Goal: Information Seeking & Learning: Learn about a topic

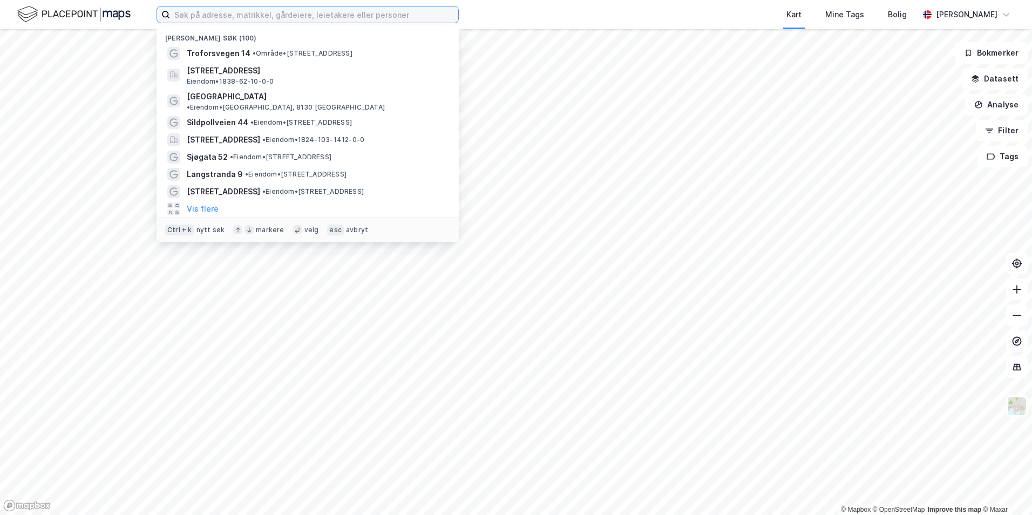
click at [202, 13] on input at bounding box center [314, 14] width 288 height 16
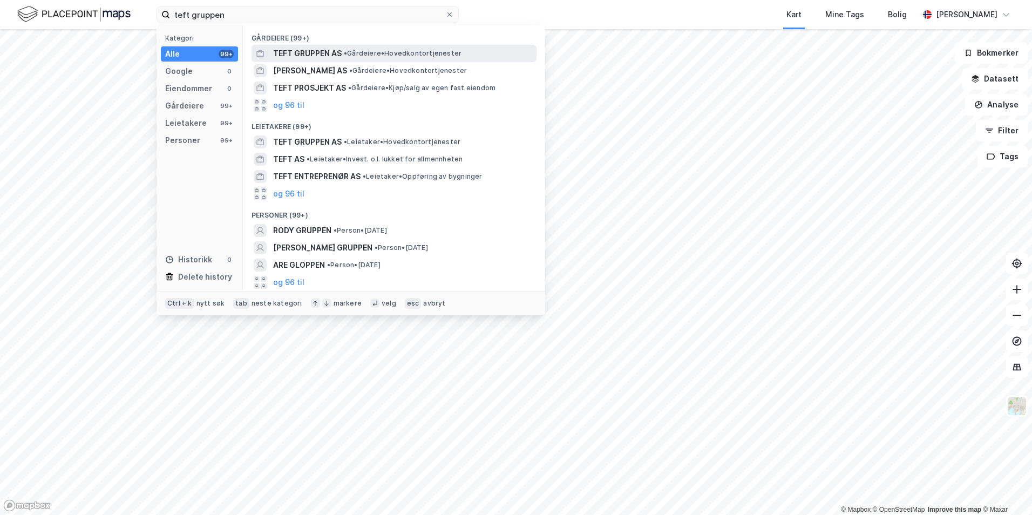
click at [327, 56] on span "TEFT GRUPPEN AS" at bounding box center [307, 53] width 69 height 13
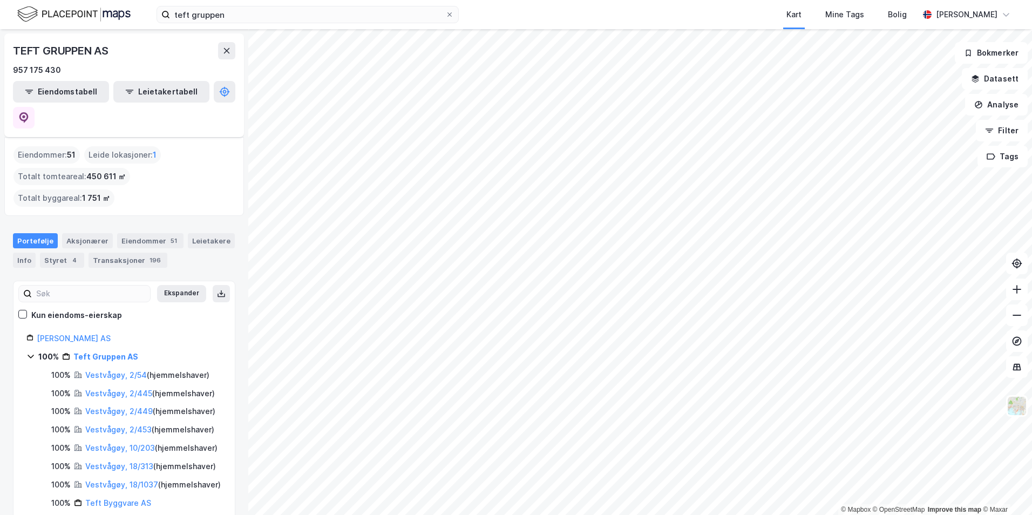
scroll to position [104, 0]
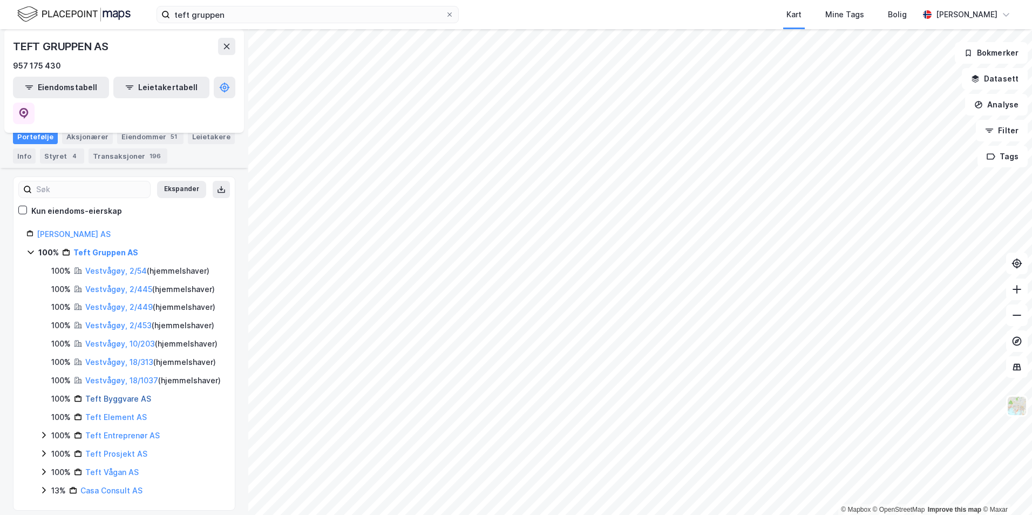
click at [119, 394] on link "Teft Byggvare AS" at bounding box center [118, 398] width 66 height 9
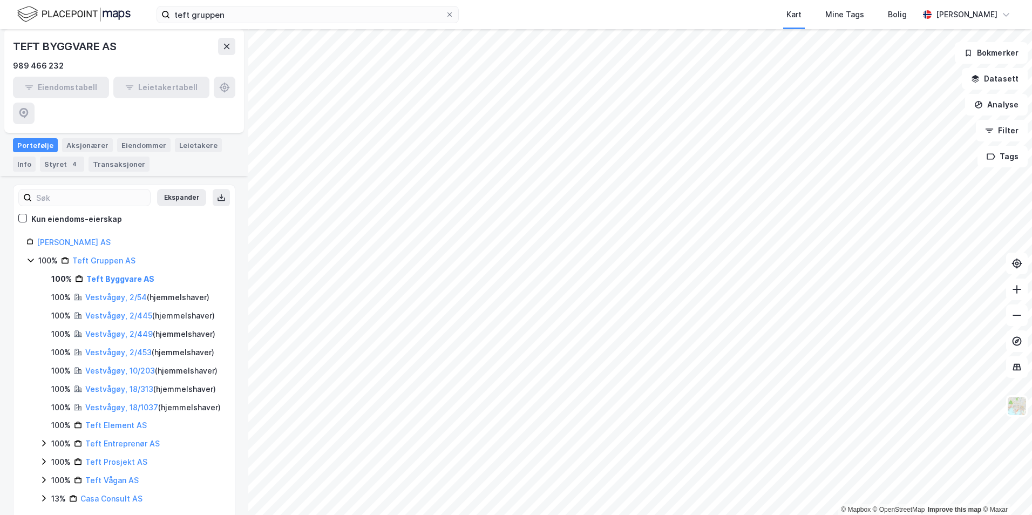
scroll to position [138, 0]
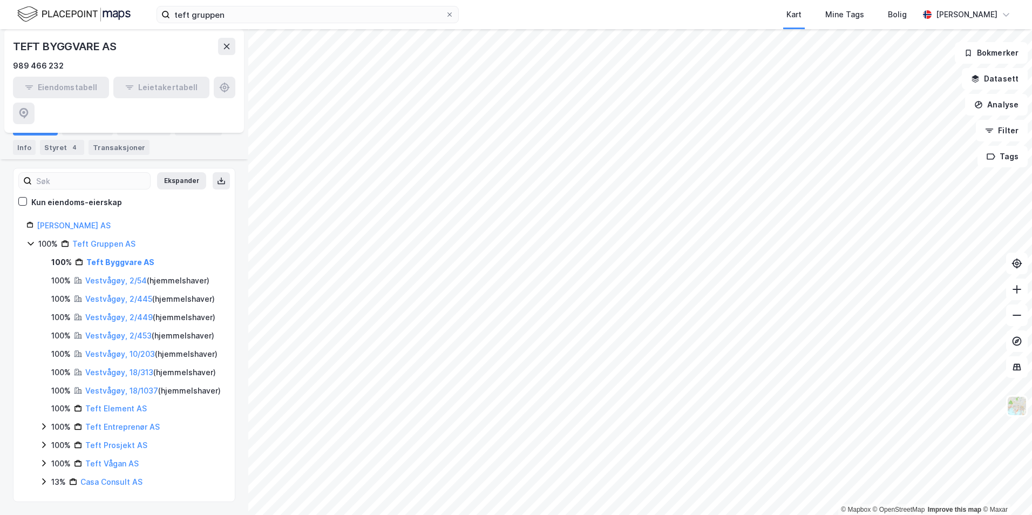
scroll to position [103, 0]
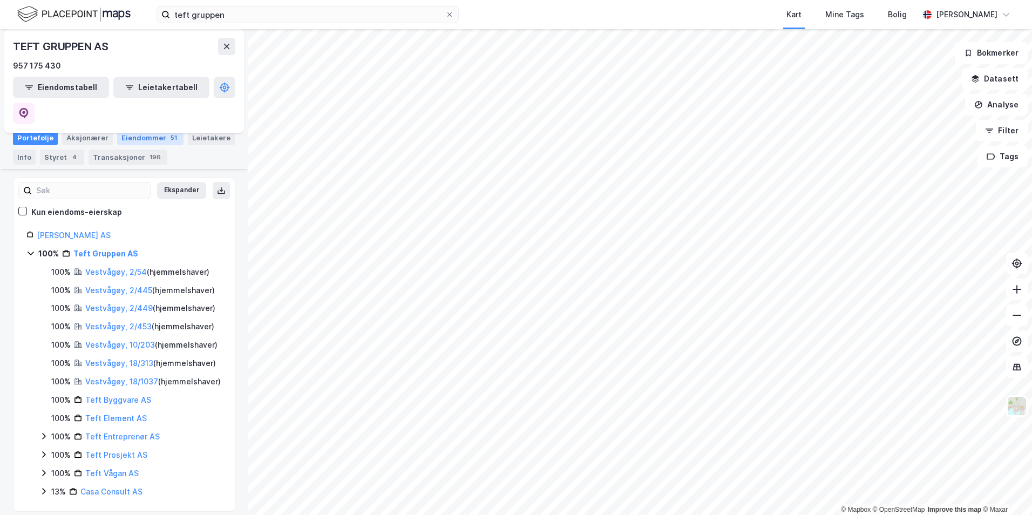
click at [144, 131] on div "Eiendommer 51" at bounding box center [150, 137] width 66 height 15
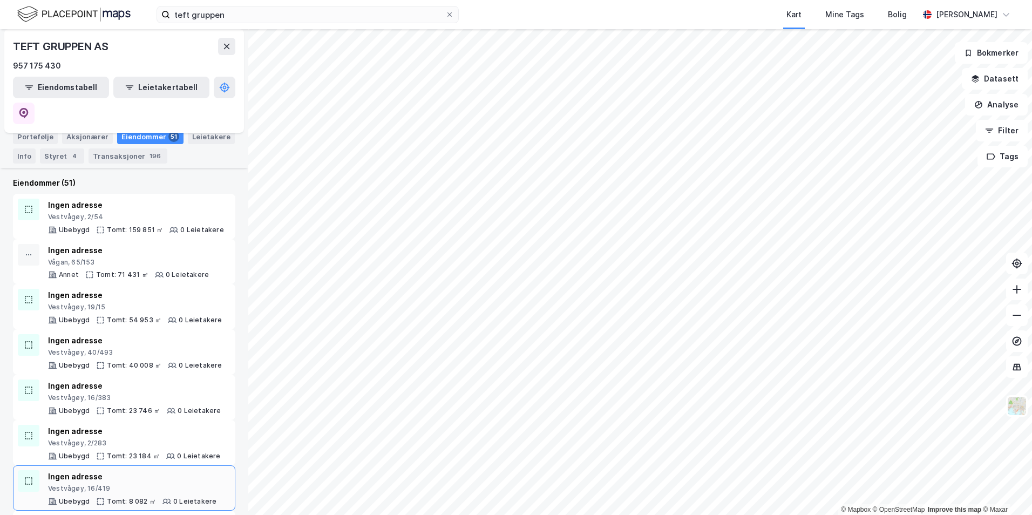
scroll to position [108, 0]
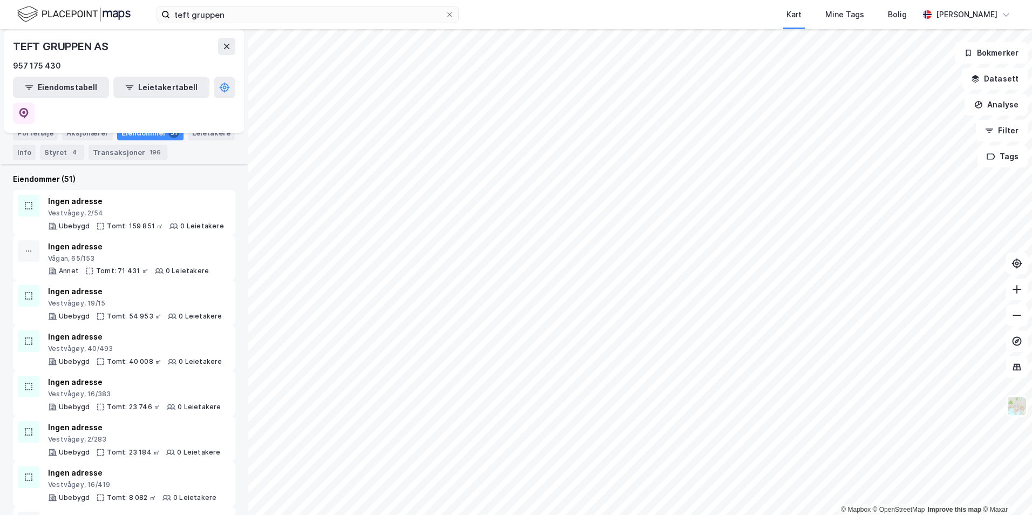
click at [726, 514] on html "teft gruppen Kart Mine Tags Bolig [PERSON_NAME] © Mapbox © OpenStreetMap Improv…" at bounding box center [516, 257] width 1032 height 515
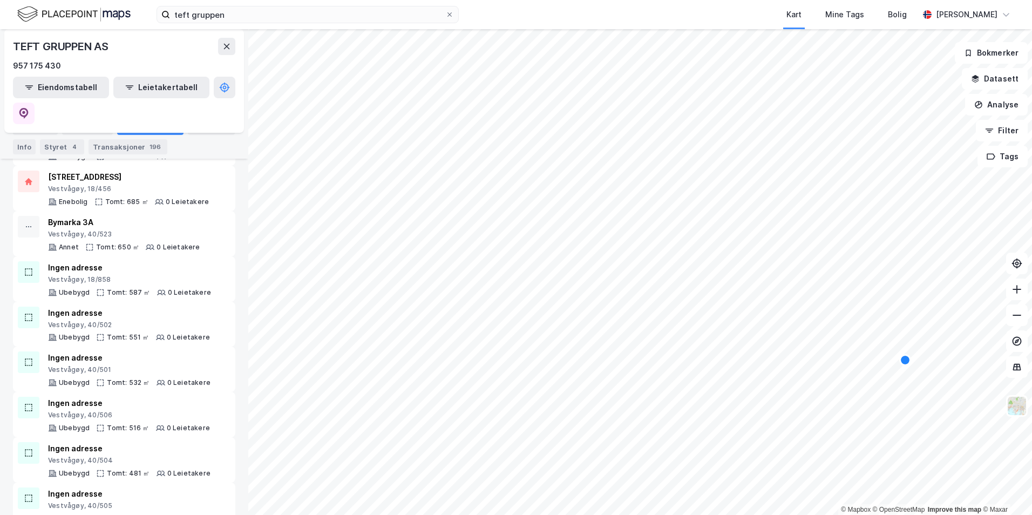
scroll to position [1521, 0]
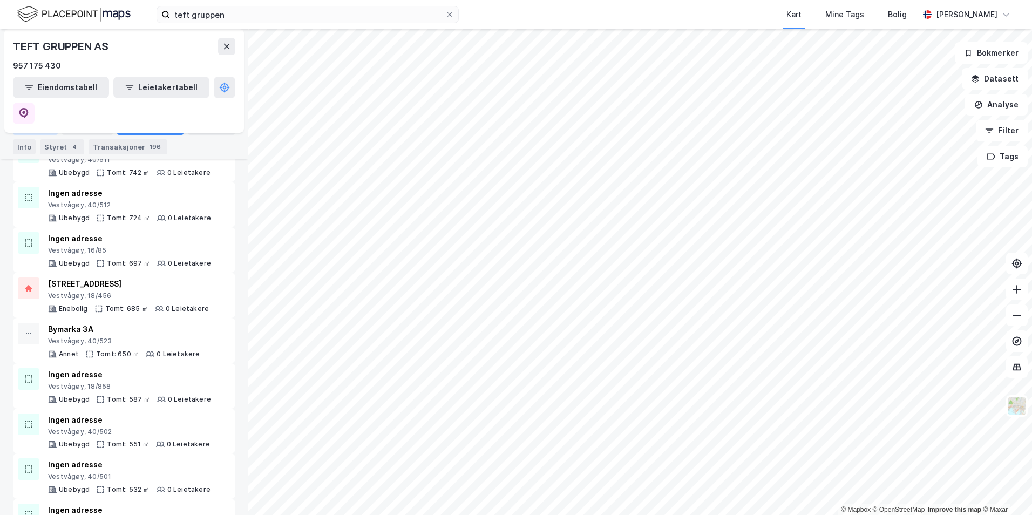
click at [36, 128] on div "Portefølje" at bounding box center [35, 127] width 45 height 15
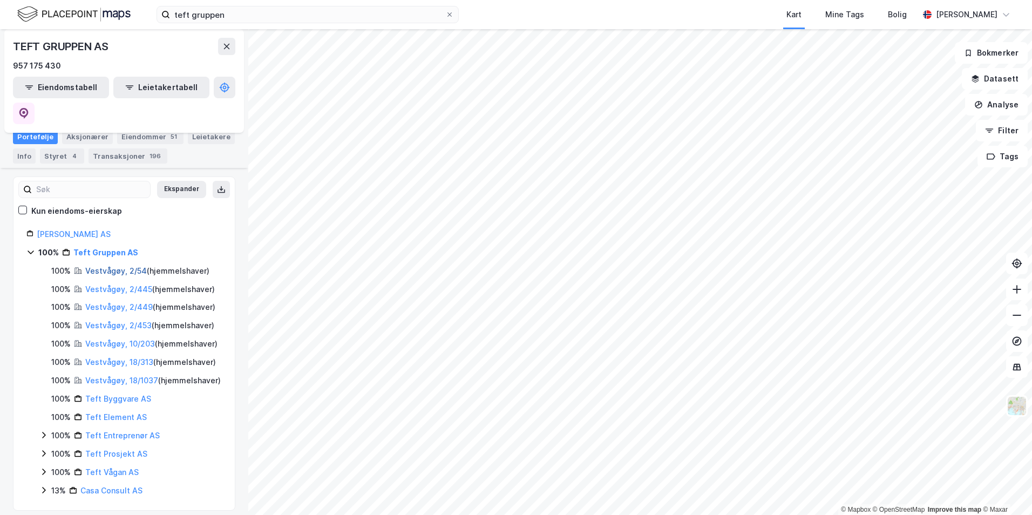
click at [119, 266] on link "Vestvågøy, 2/54" at bounding box center [116, 270] width 62 height 9
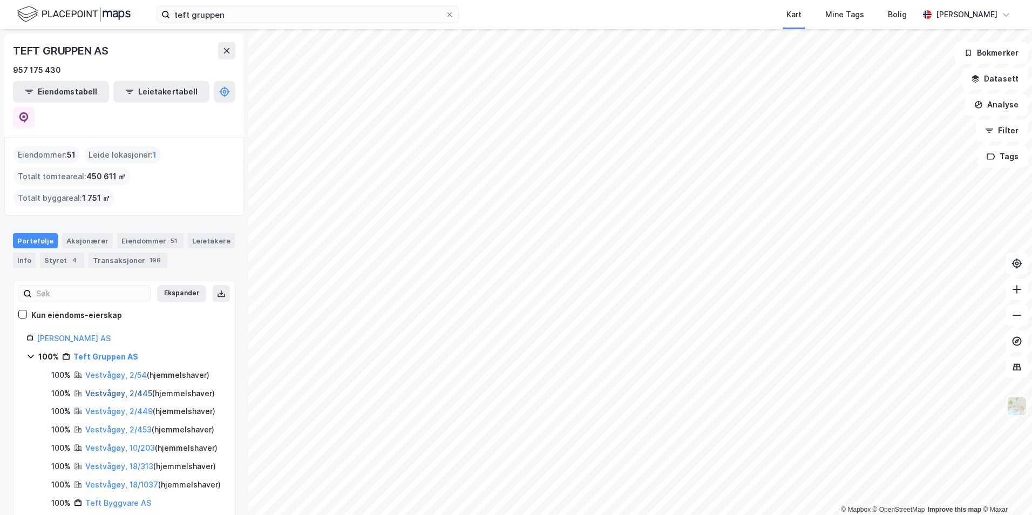
click at [108, 389] on link "Vestvågøy, 2/445" at bounding box center [118, 393] width 67 height 9
click at [115, 407] on link "Vestvågøy, 2/449" at bounding box center [118, 411] width 67 height 9
click at [109, 425] on link "Vestvågøy, 2/453" at bounding box center [118, 429] width 66 height 9
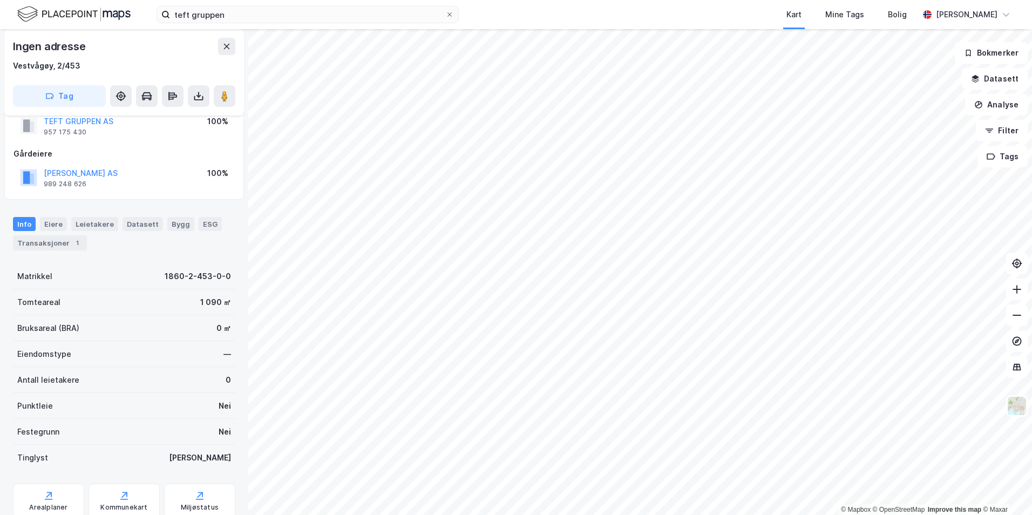
scroll to position [106, 0]
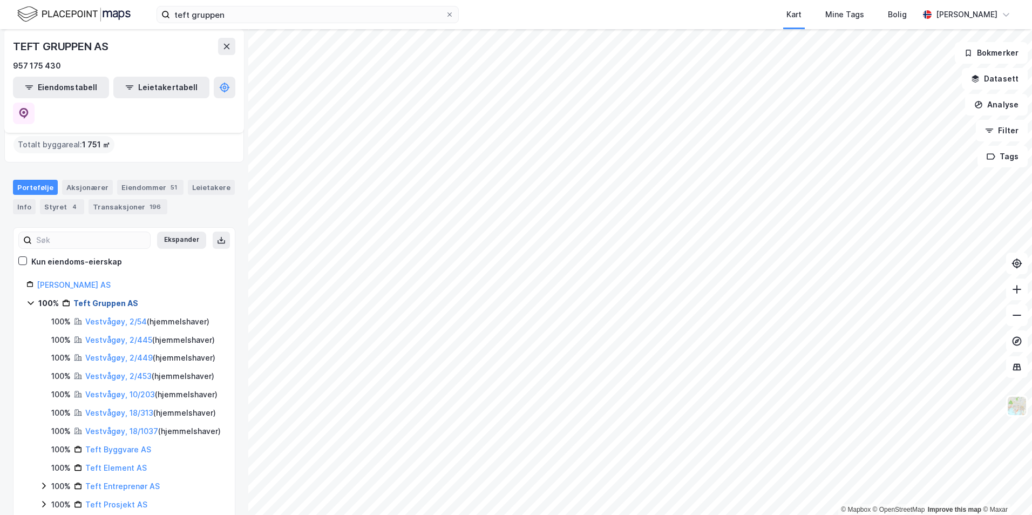
scroll to position [104, 0]
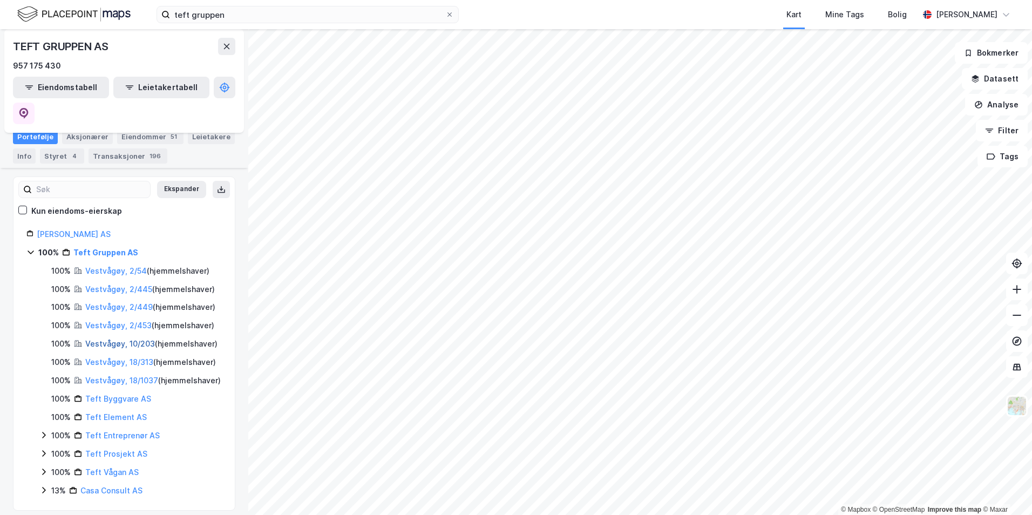
click at [112, 339] on link "Vestvågøy, 10/203" at bounding box center [120, 343] width 70 height 9
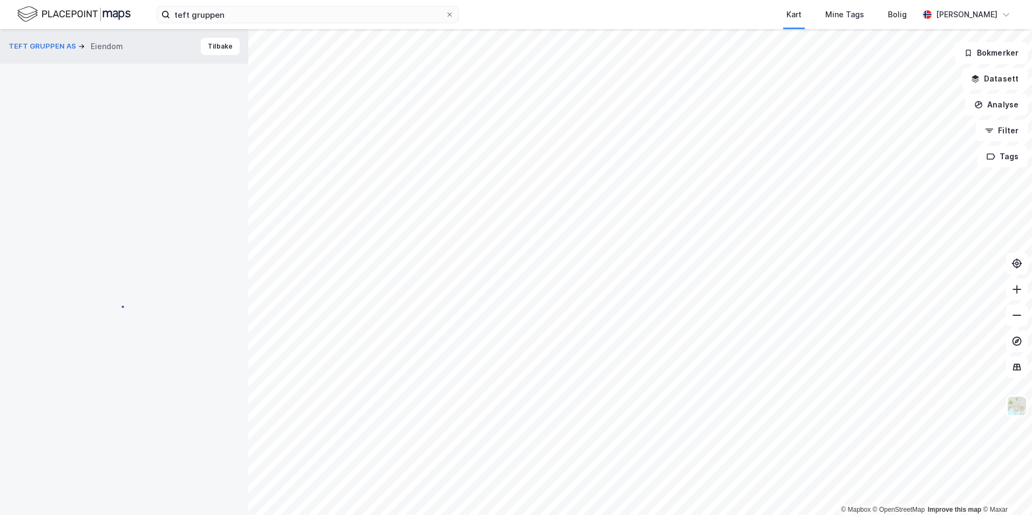
scroll to position [106, 0]
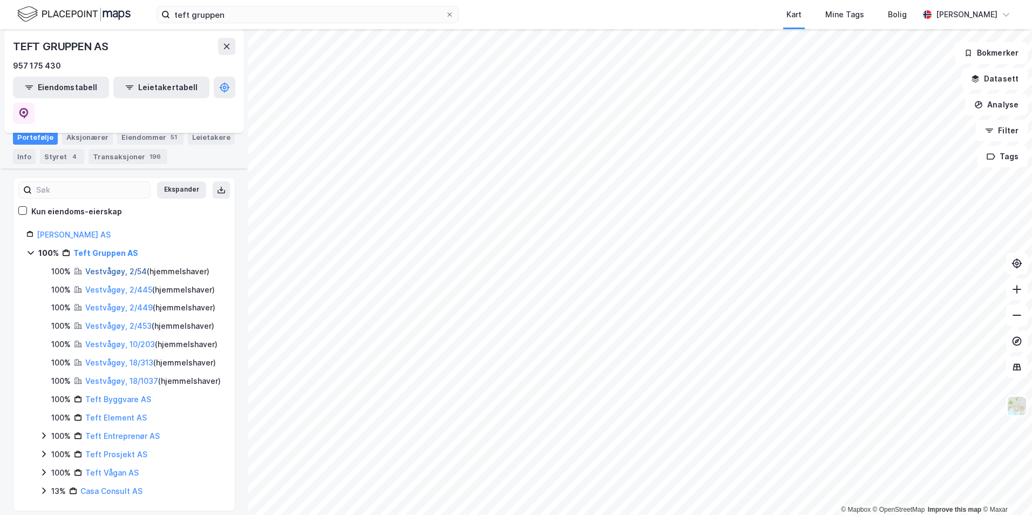
scroll to position [104, 0]
click at [116, 357] on link "Vestvågøy, 18/313" at bounding box center [119, 361] width 68 height 9
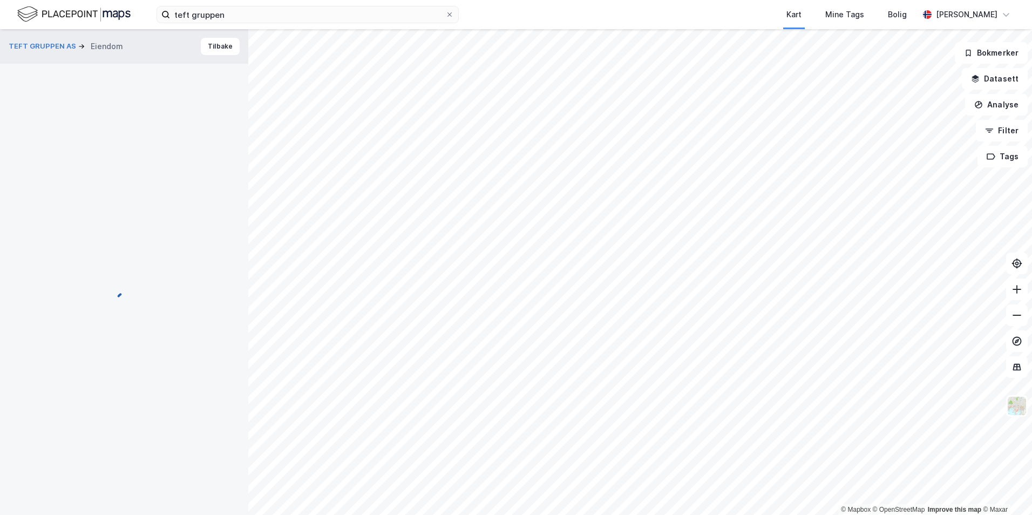
scroll to position [106, 0]
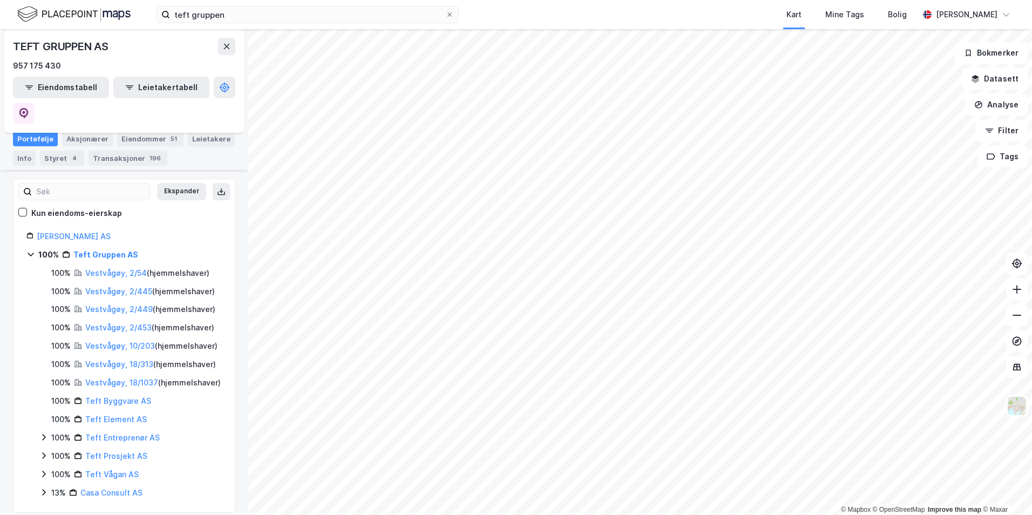
scroll to position [104, 0]
click at [112, 394] on link "Teft Byggvare AS" at bounding box center [118, 398] width 66 height 9
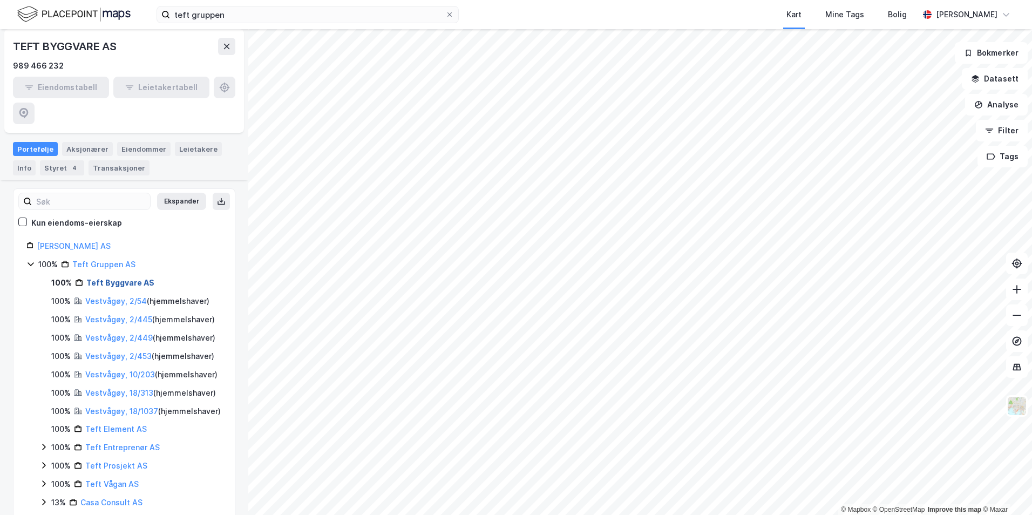
scroll to position [138, 0]
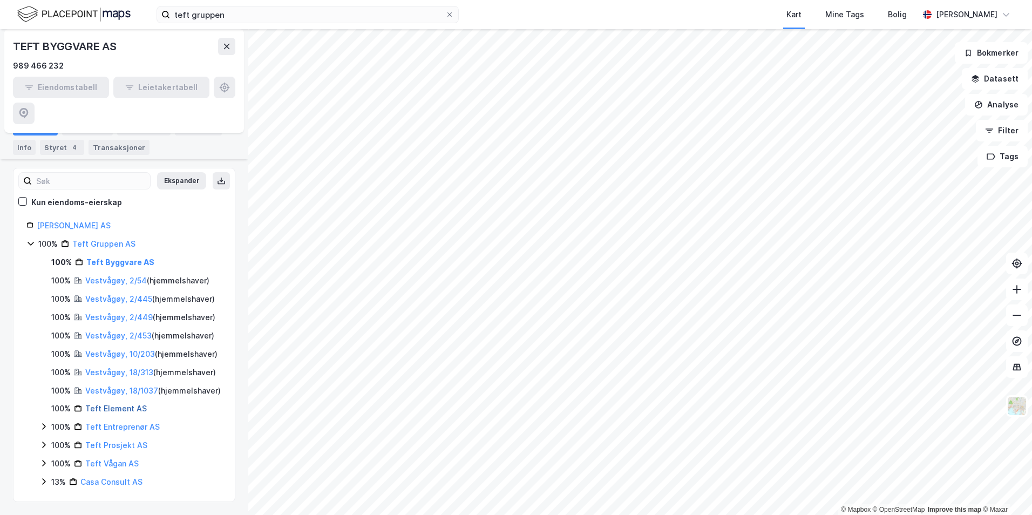
click at [106, 411] on link "Teft Element AS" at bounding box center [116, 408] width 62 height 9
click at [105, 386] on link "Vestvågøy, 18/1037" at bounding box center [121, 390] width 73 height 9
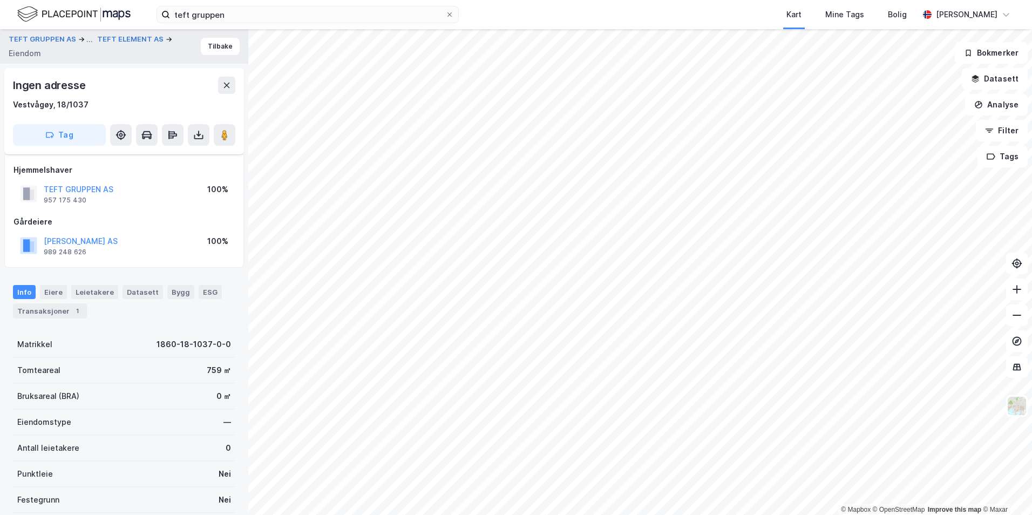
scroll to position [106, 0]
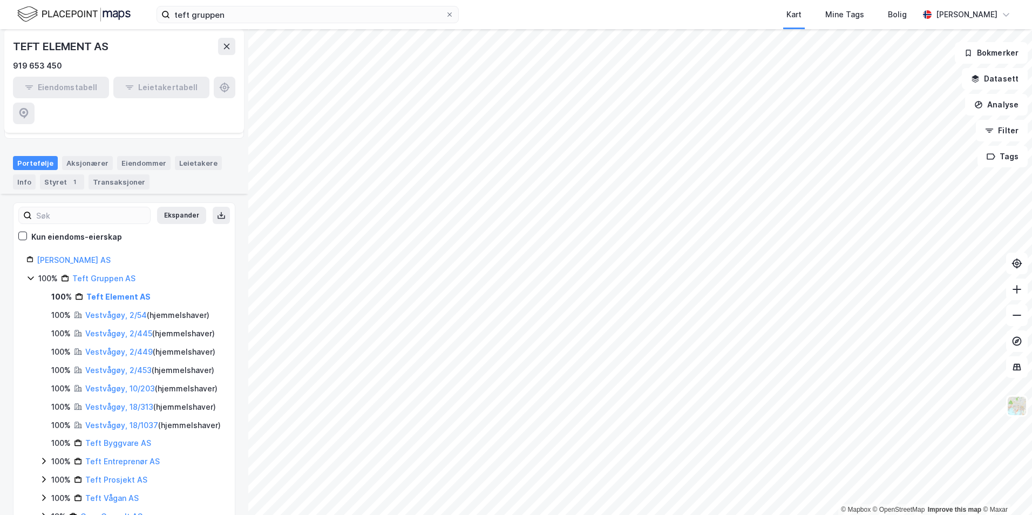
scroll to position [108, 0]
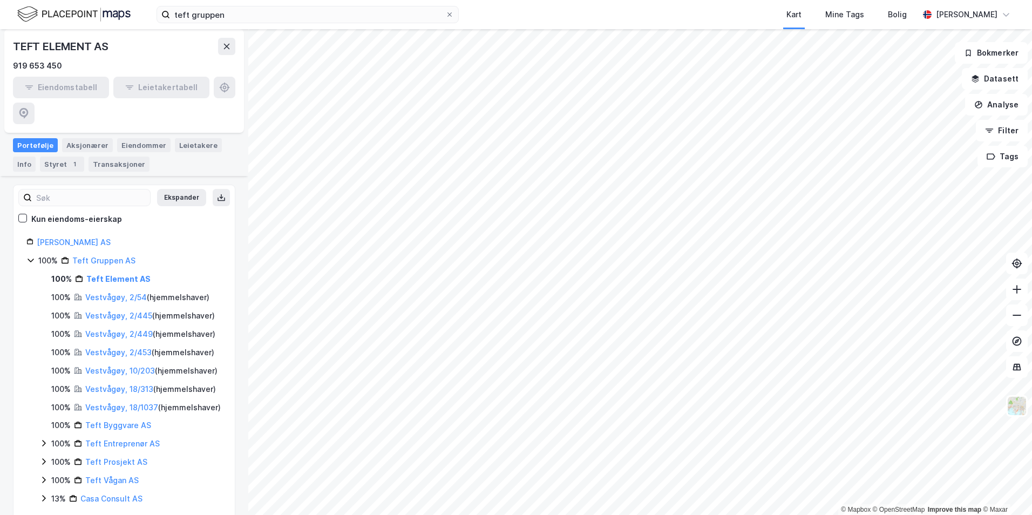
click at [121, 383] on div "Vestvågøy, 18/313 ( hjemmelshaver )" at bounding box center [150, 389] width 131 height 13
click at [121, 384] on link "Vestvågøy, 18/313" at bounding box center [119, 388] width 68 height 9
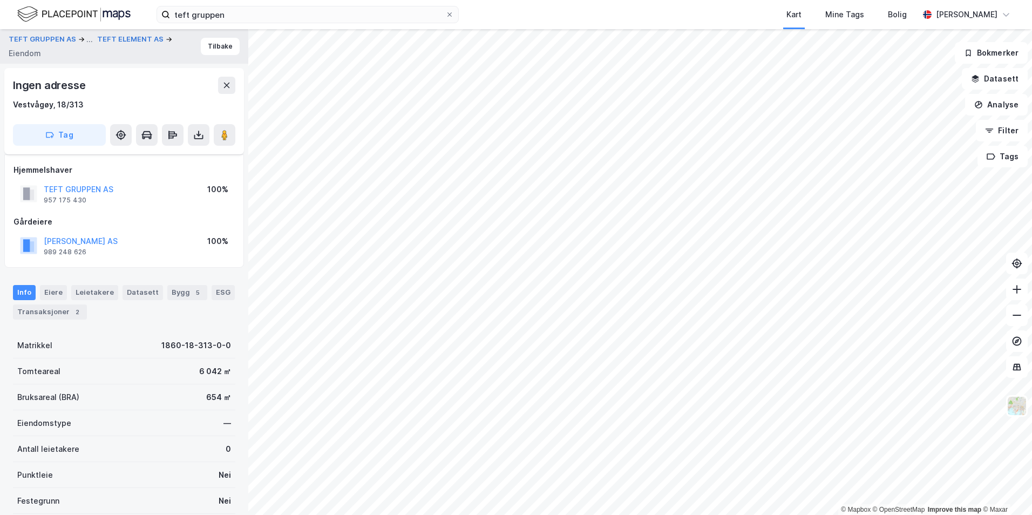
scroll to position [106, 0]
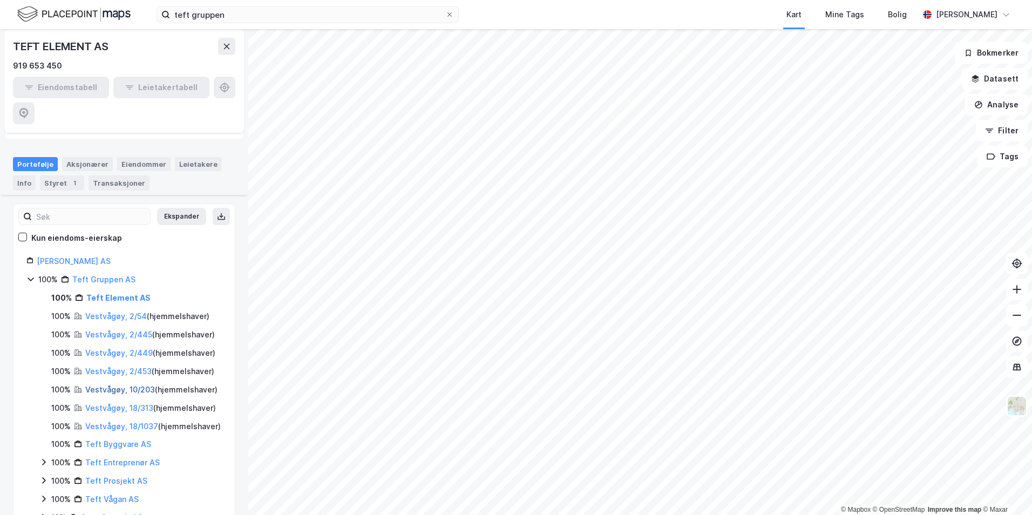
scroll to position [108, 0]
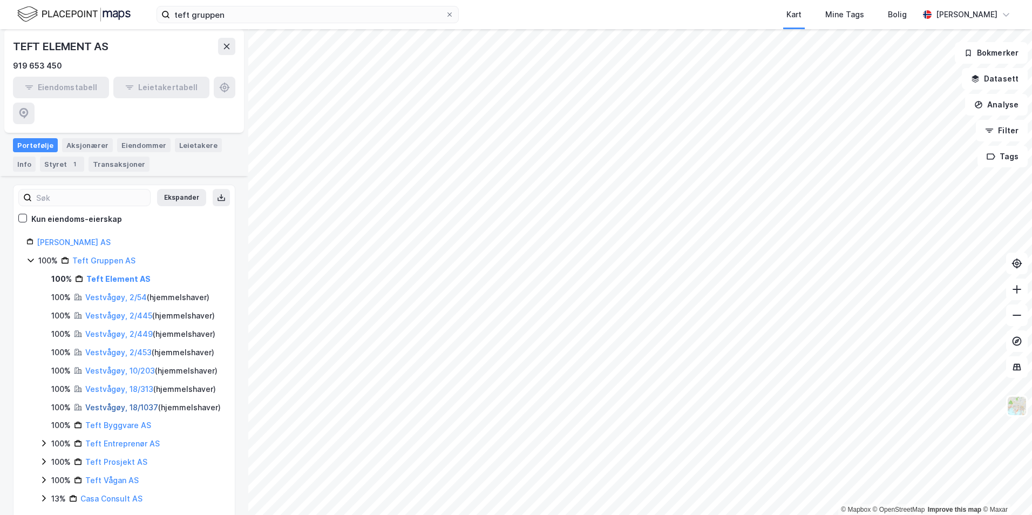
click at [108, 405] on link "Vestvågøy, 18/1037" at bounding box center [121, 407] width 73 height 9
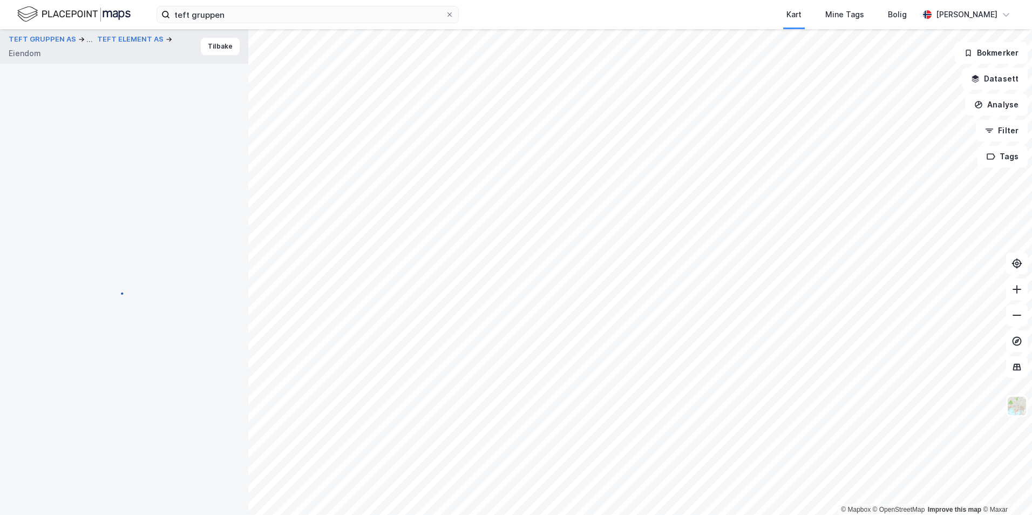
scroll to position [106, 0]
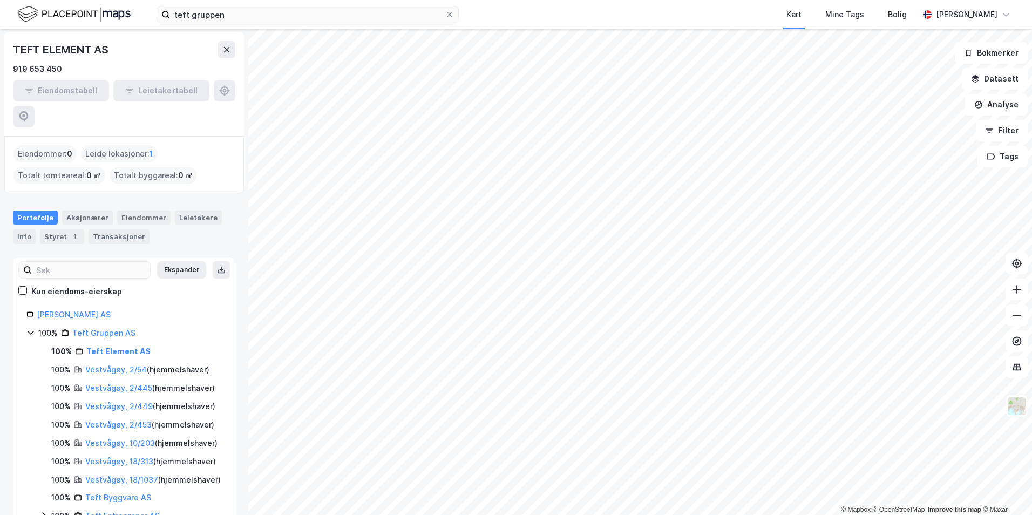
scroll to position [54, 0]
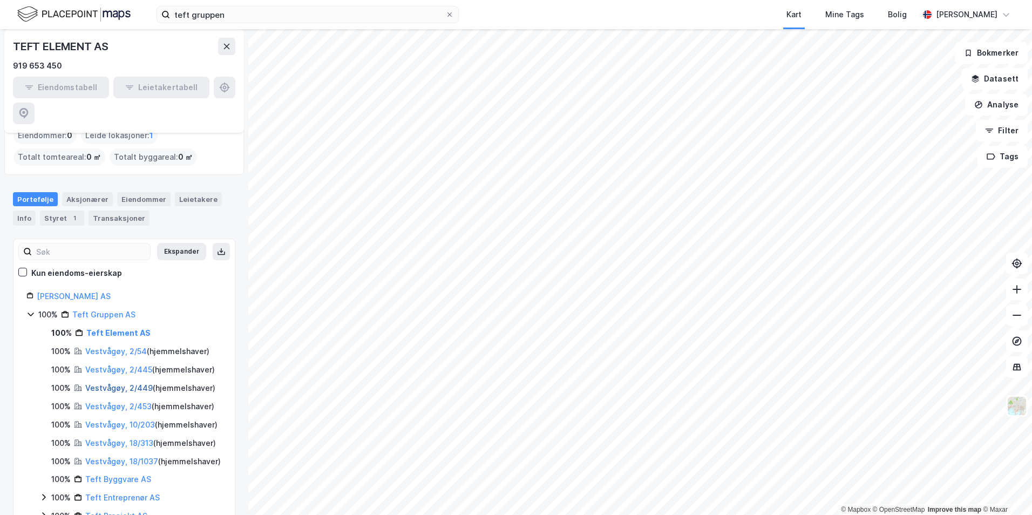
click at [121, 383] on link "Vestvågøy, 2/449" at bounding box center [118, 387] width 67 height 9
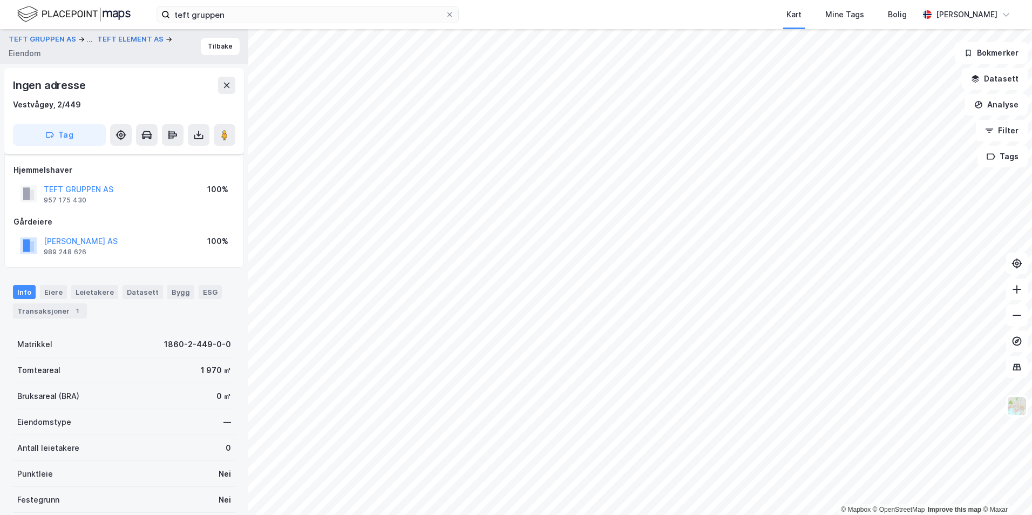
scroll to position [106, 0]
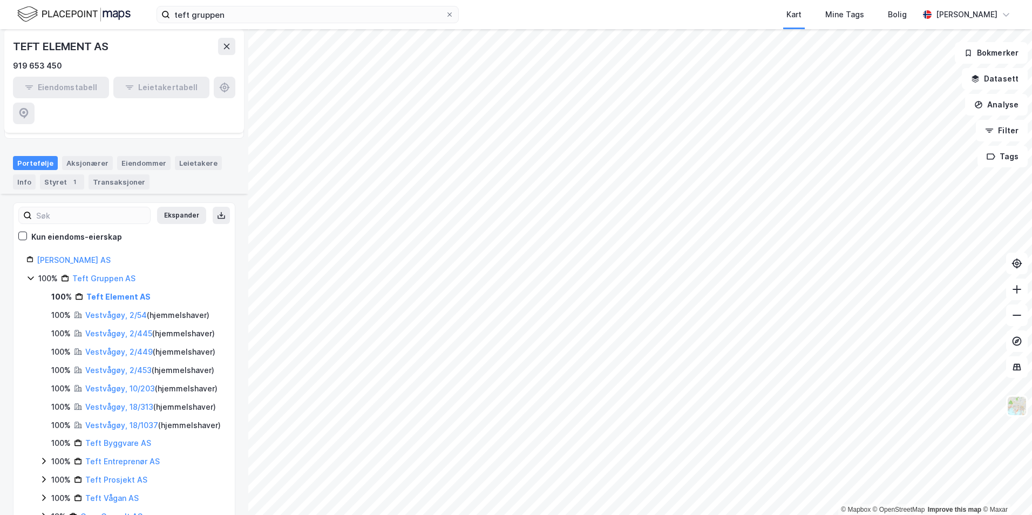
scroll to position [138, 0]
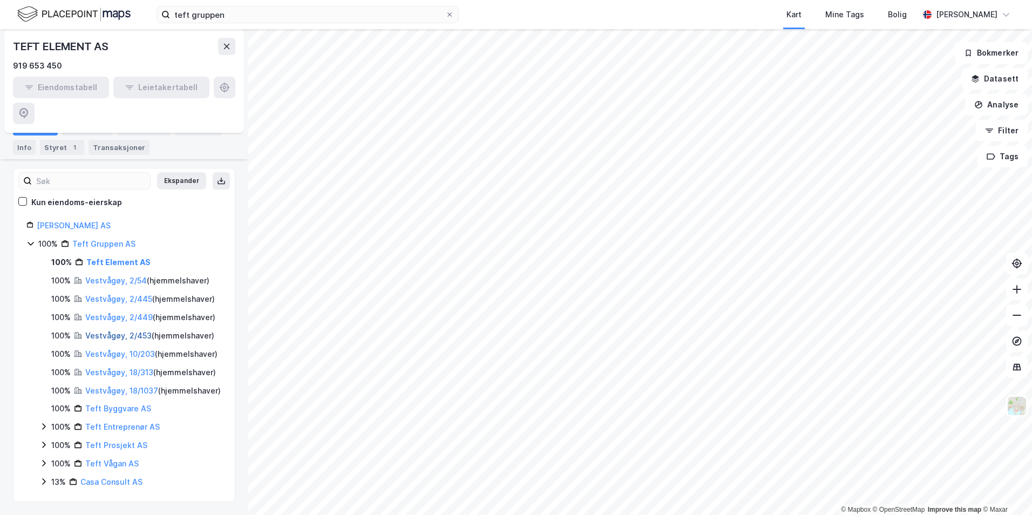
click at [114, 331] on link "Vestvågøy, 2/453" at bounding box center [118, 335] width 66 height 9
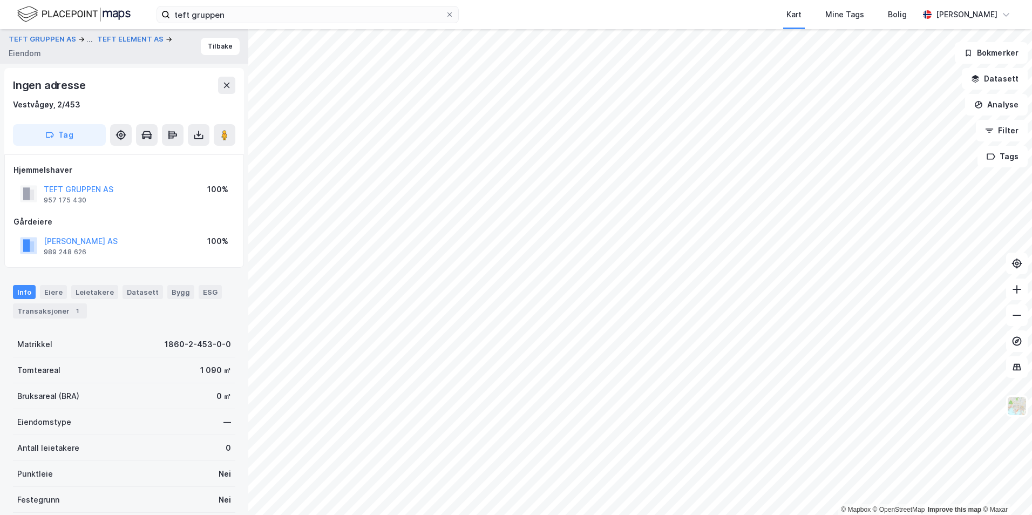
scroll to position [106, 0]
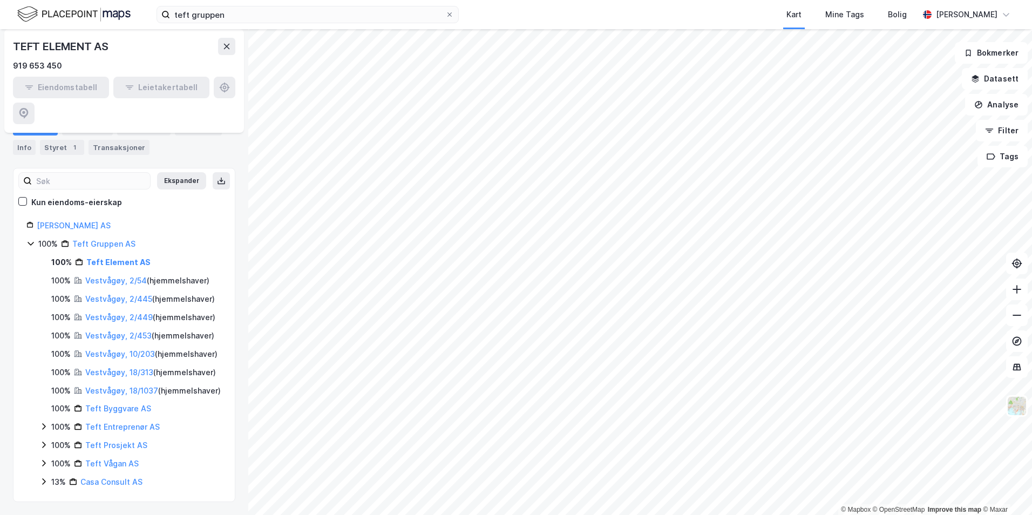
scroll to position [138, 0]
click at [280, 6] on div "teft gruppen Kart Mine Tags Bolig [PERSON_NAME]" at bounding box center [516, 14] width 1032 height 29
click at [247, 15] on input "teft gruppen" at bounding box center [307, 14] width 275 height 16
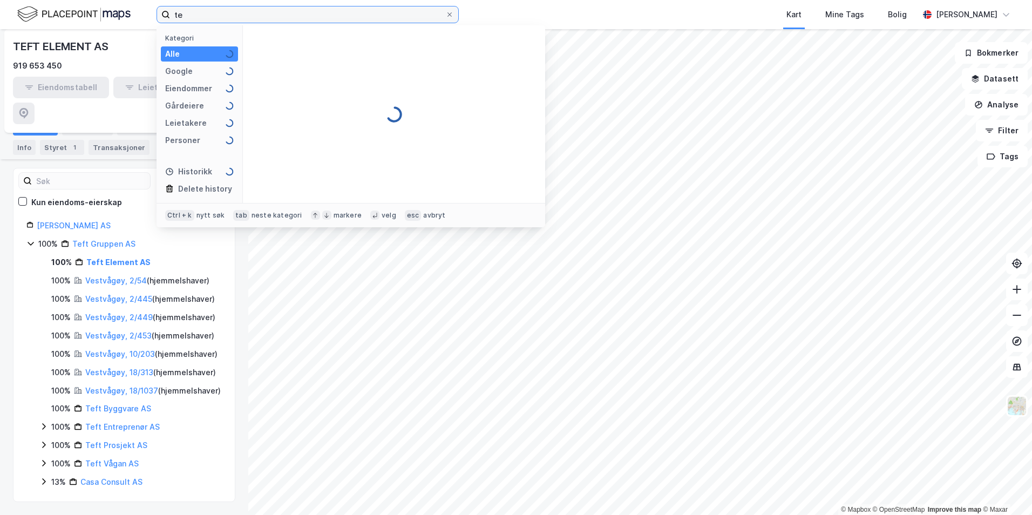
type input "t"
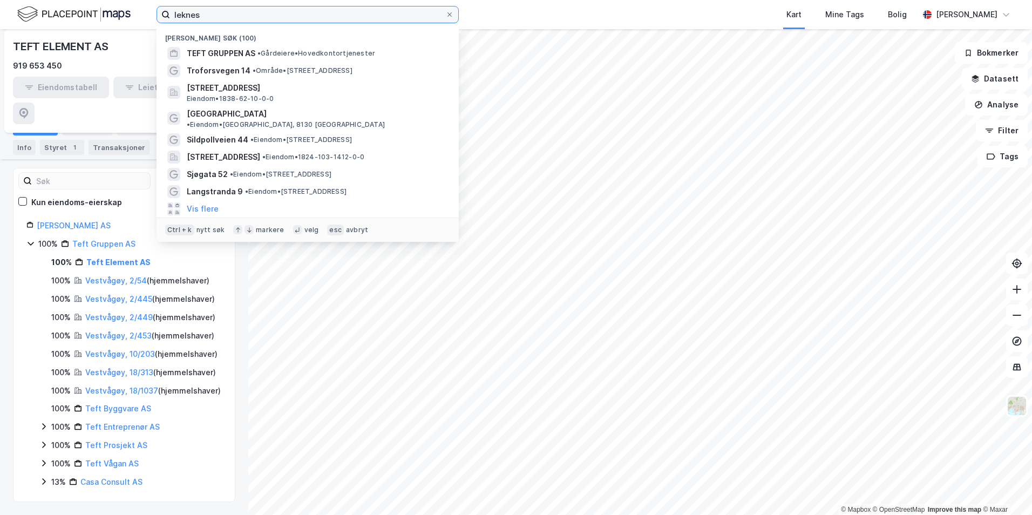
type input "leknes"
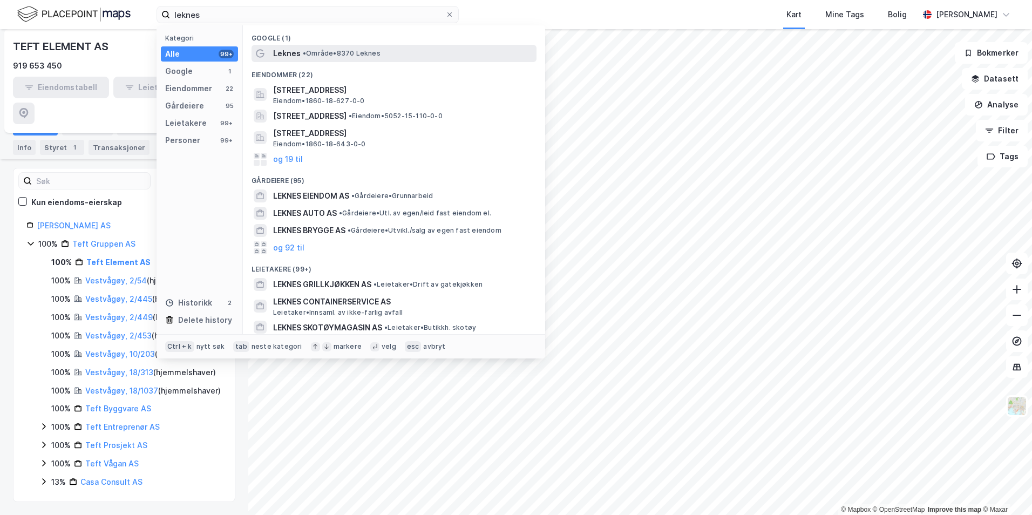
click at [309, 52] on span "• Område • 8370 Leknes" at bounding box center [342, 53] width 78 height 9
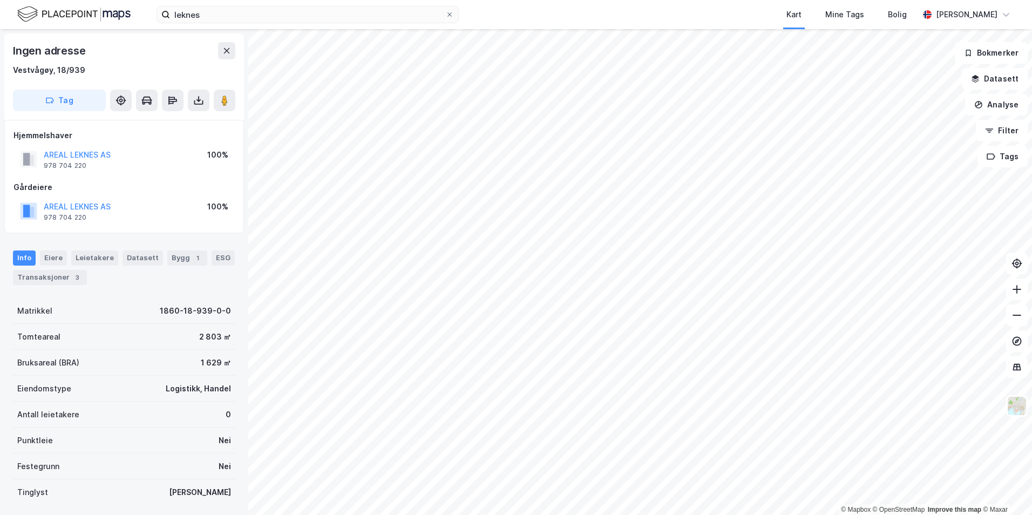
scroll to position [2, 0]
click at [100, 258] on div "Leietakere" at bounding box center [94, 256] width 47 height 15
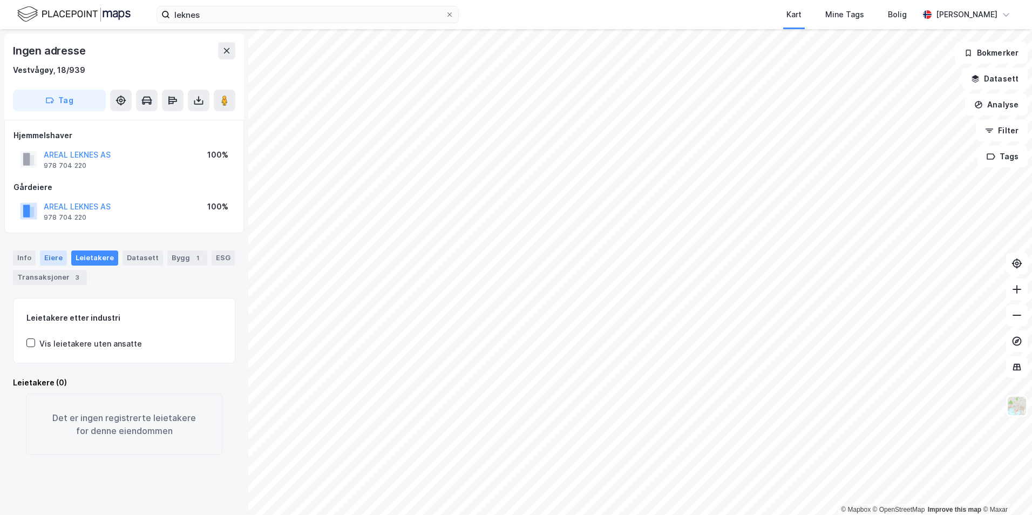
click at [50, 261] on div "Eiere" at bounding box center [53, 257] width 27 height 15
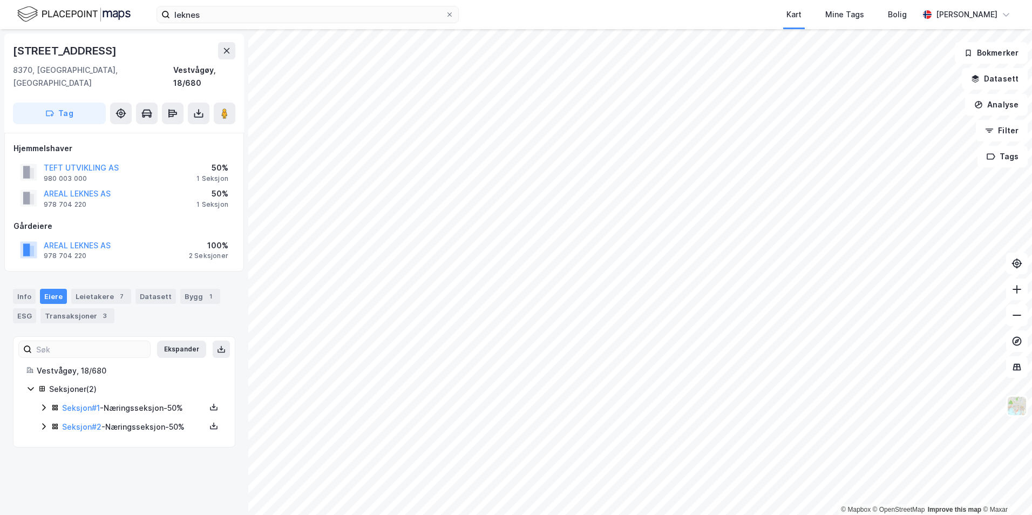
click at [335, 3] on div "leknes Kart Mine Tags Bolig [PERSON_NAME]" at bounding box center [516, 14] width 1032 height 29
